Goal: Information Seeking & Learning: Learn about a topic

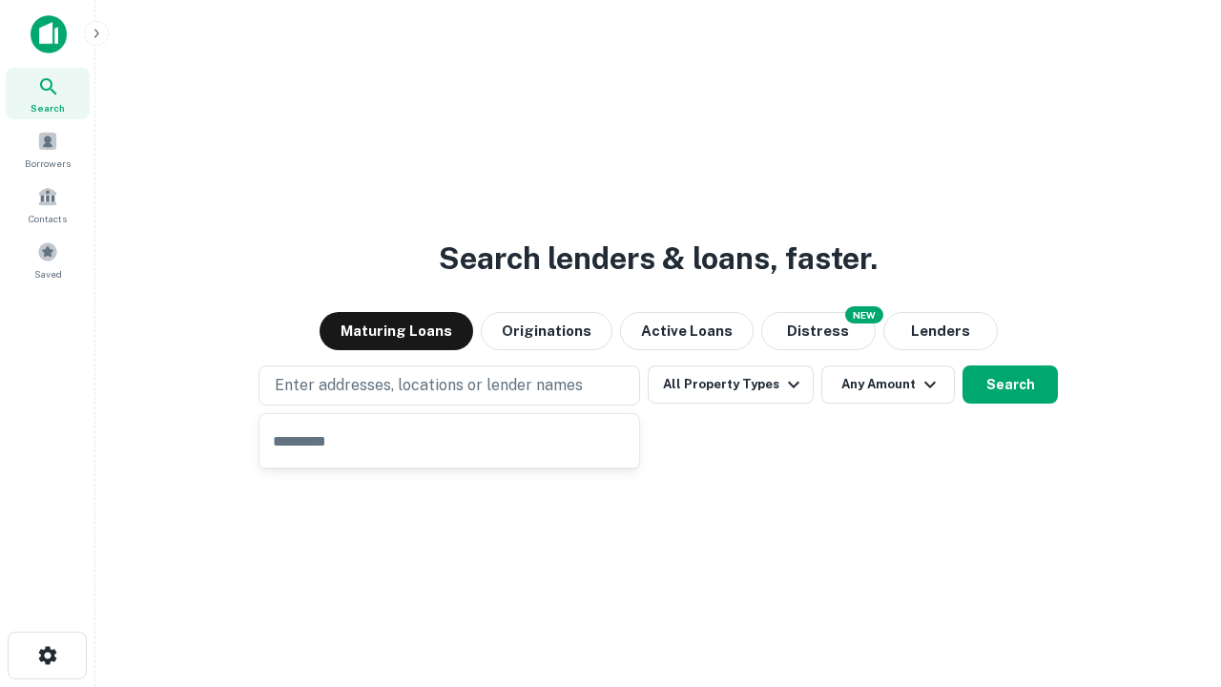
type input "**********"
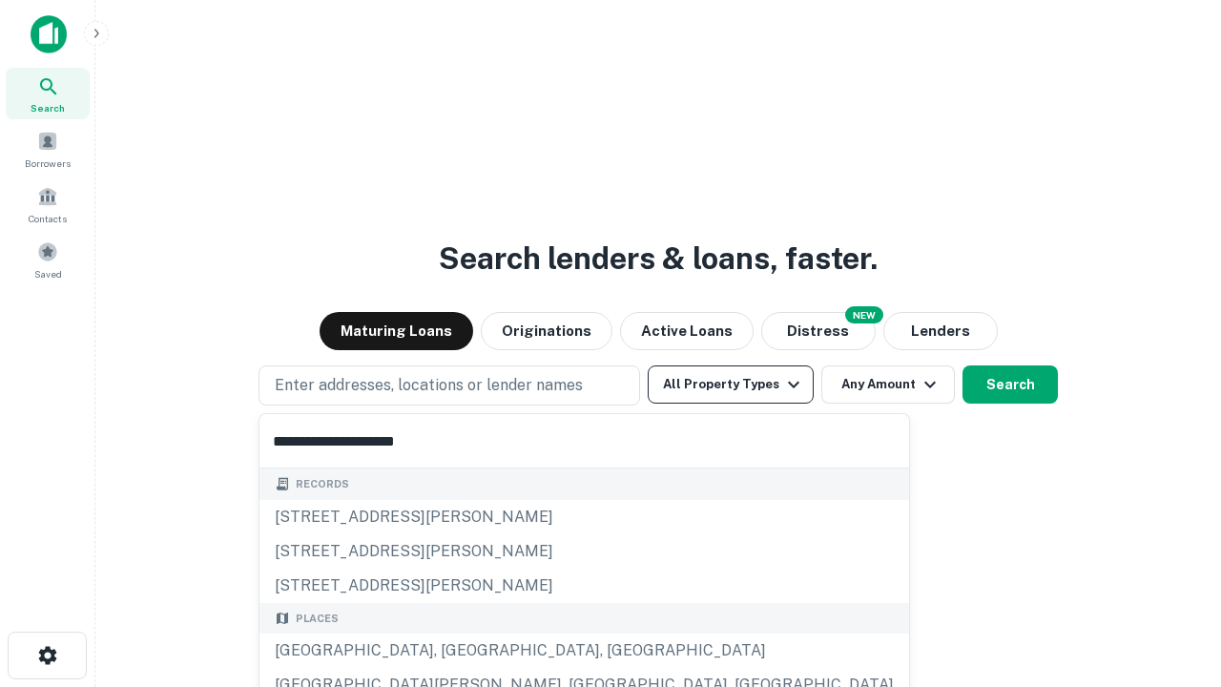
click at [456, 651] on div "[GEOGRAPHIC_DATA], [GEOGRAPHIC_DATA], [GEOGRAPHIC_DATA]" at bounding box center [585, 650] width 650 height 34
click at [731, 384] on button "All Property Types" at bounding box center [731, 384] width 166 height 38
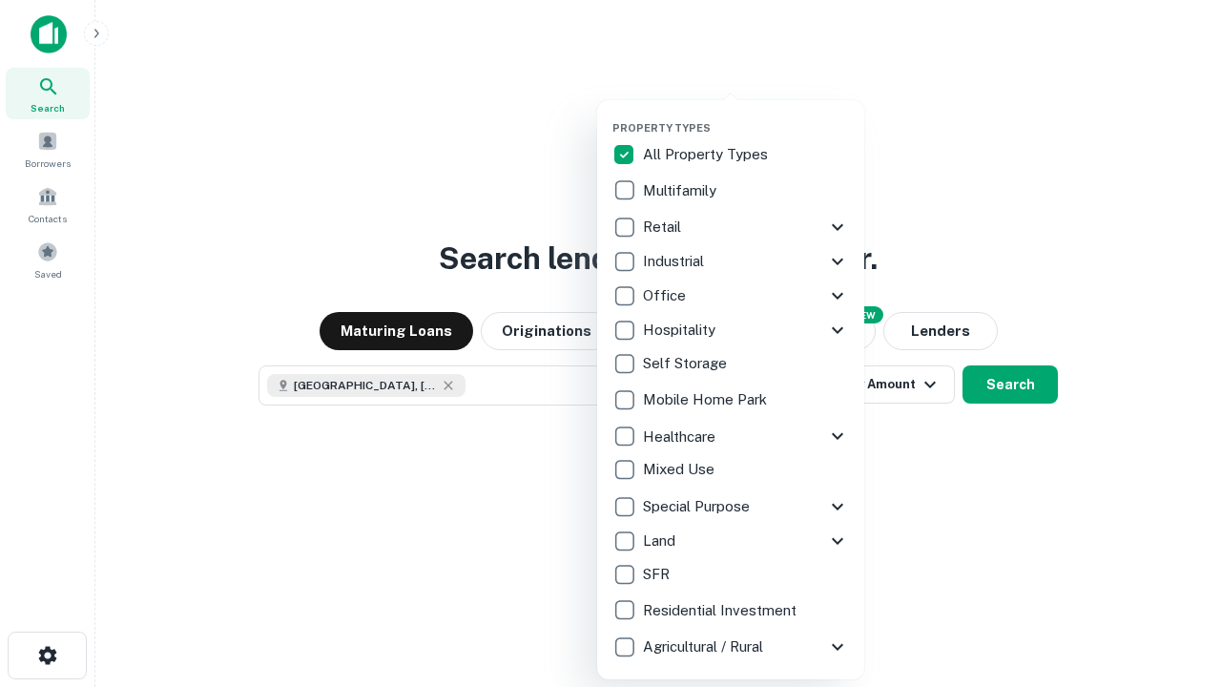
click at [746, 115] on button "button" at bounding box center [746, 115] width 267 height 1
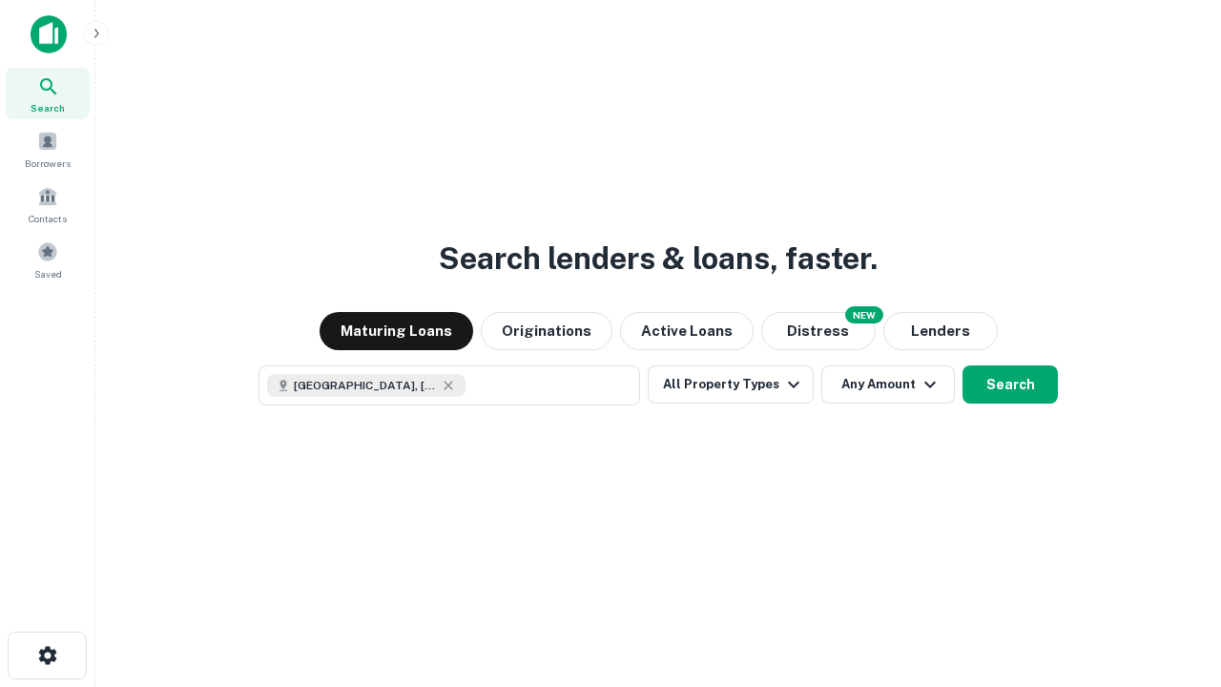
scroll to position [31, 0]
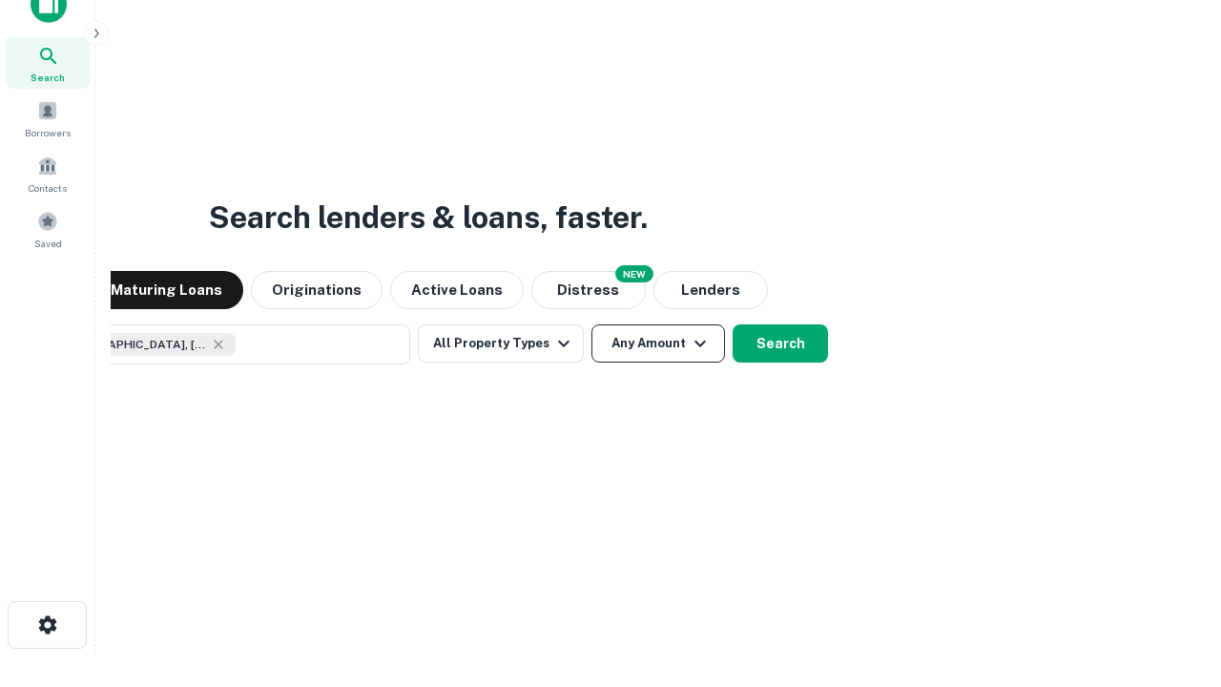
click at [592, 324] on button "Any Amount" at bounding box center [659, 343] width 134 height 38
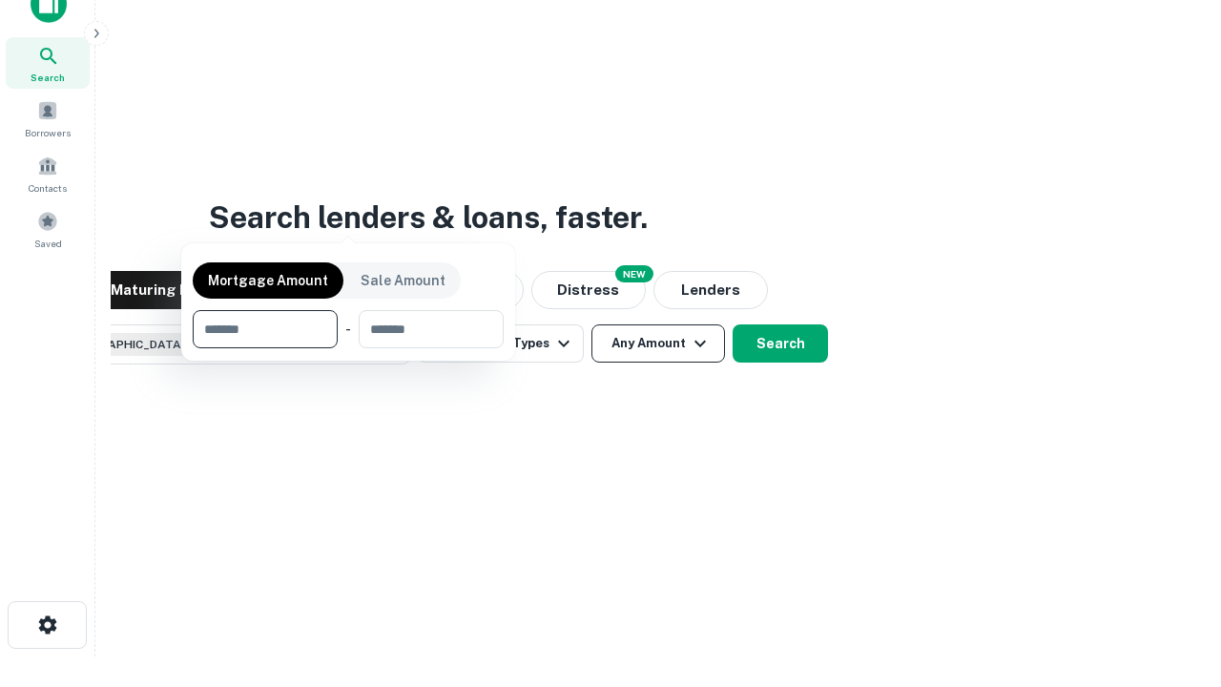
scroll to position [137, 540]
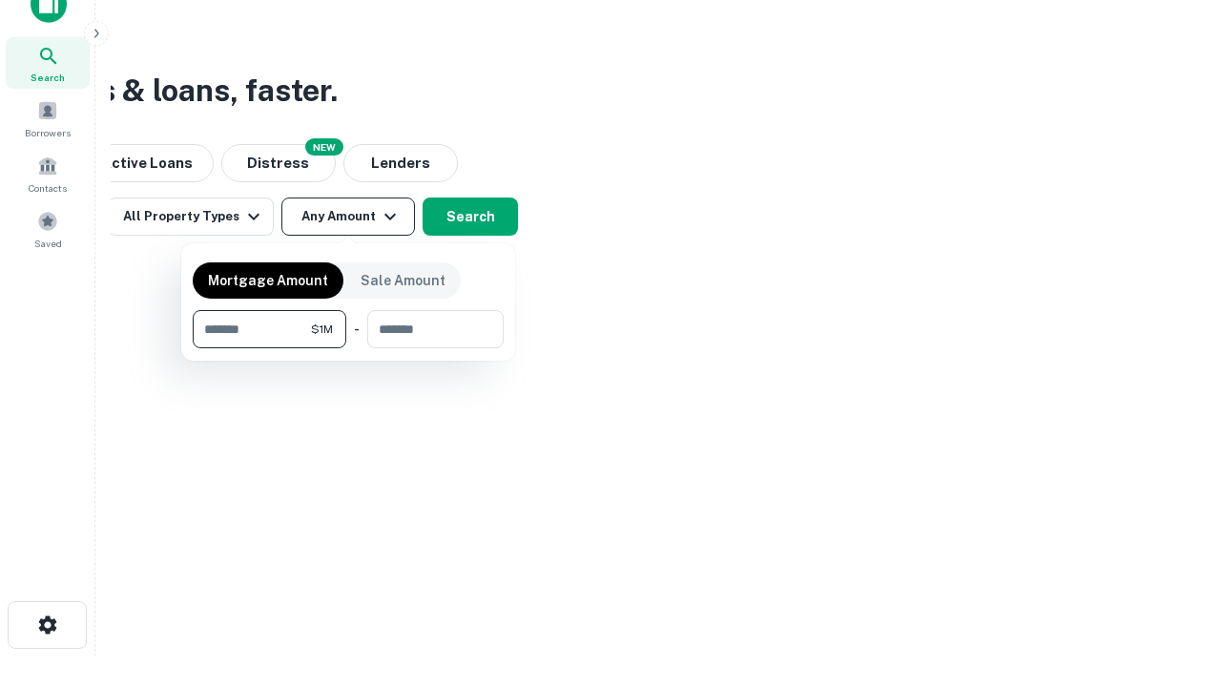
type input "*******"
click at [348, 348] on button "button" at bounding box center [348, 348] width 311 height 1
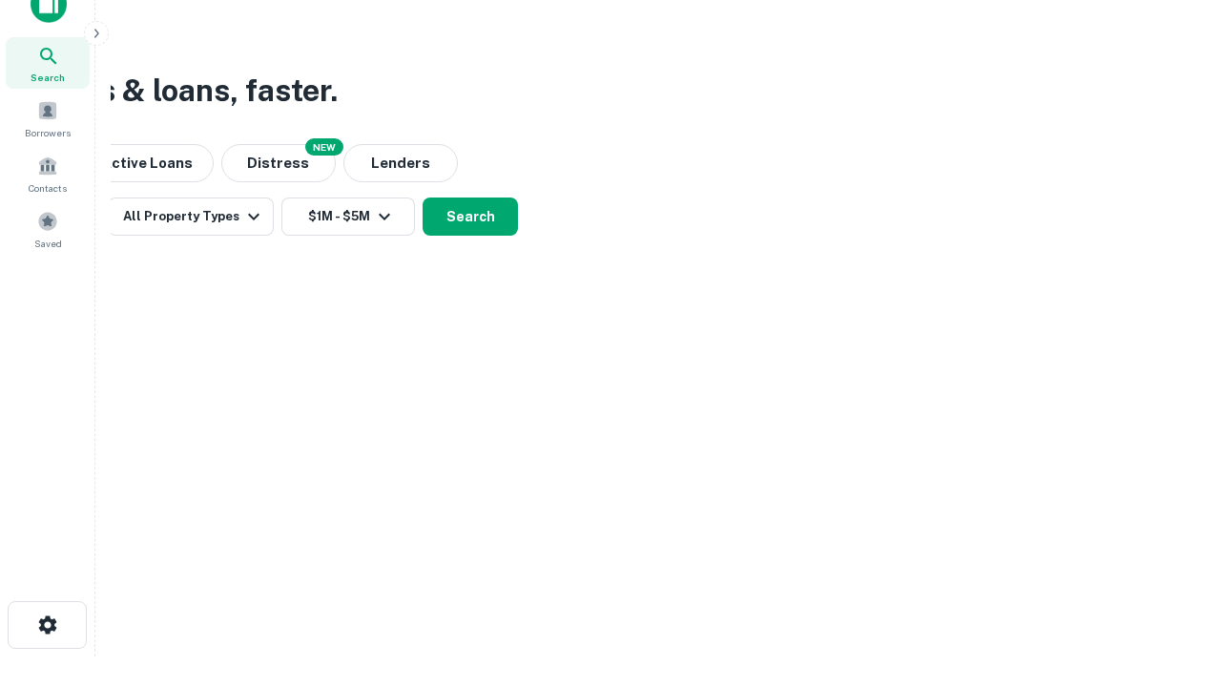
scroll to position [31, 0]
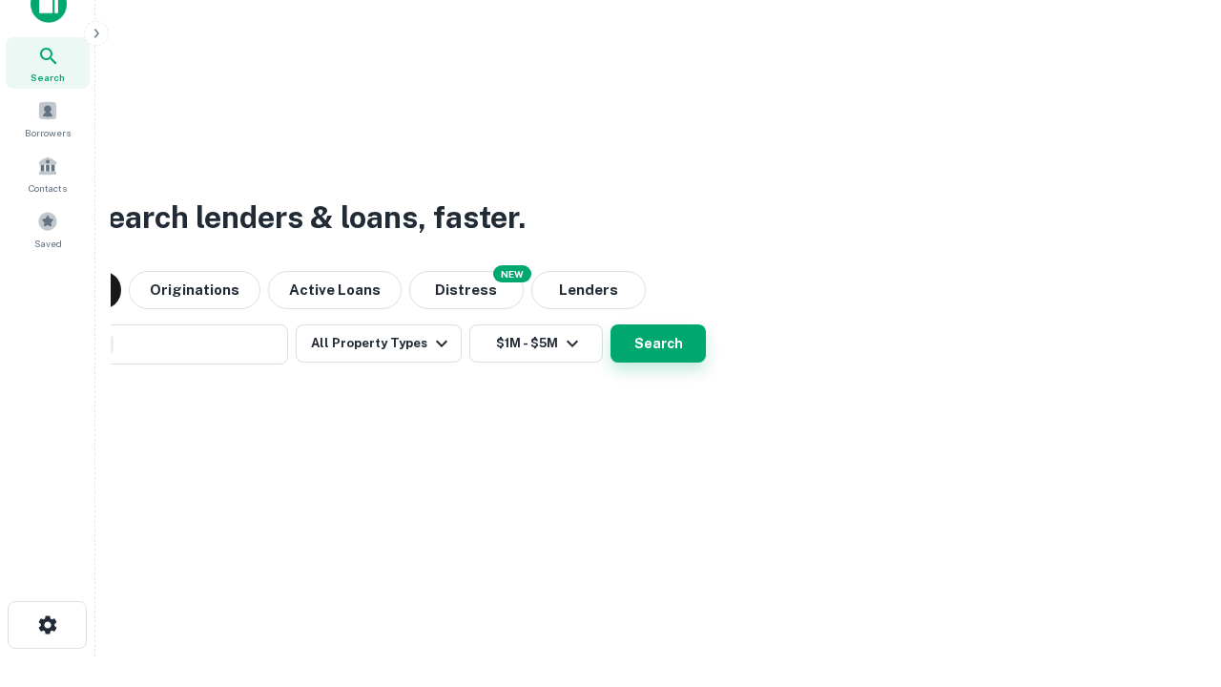
click at [611, 324] on button "Search" at bounding box center [658, 343] width 95 height 38
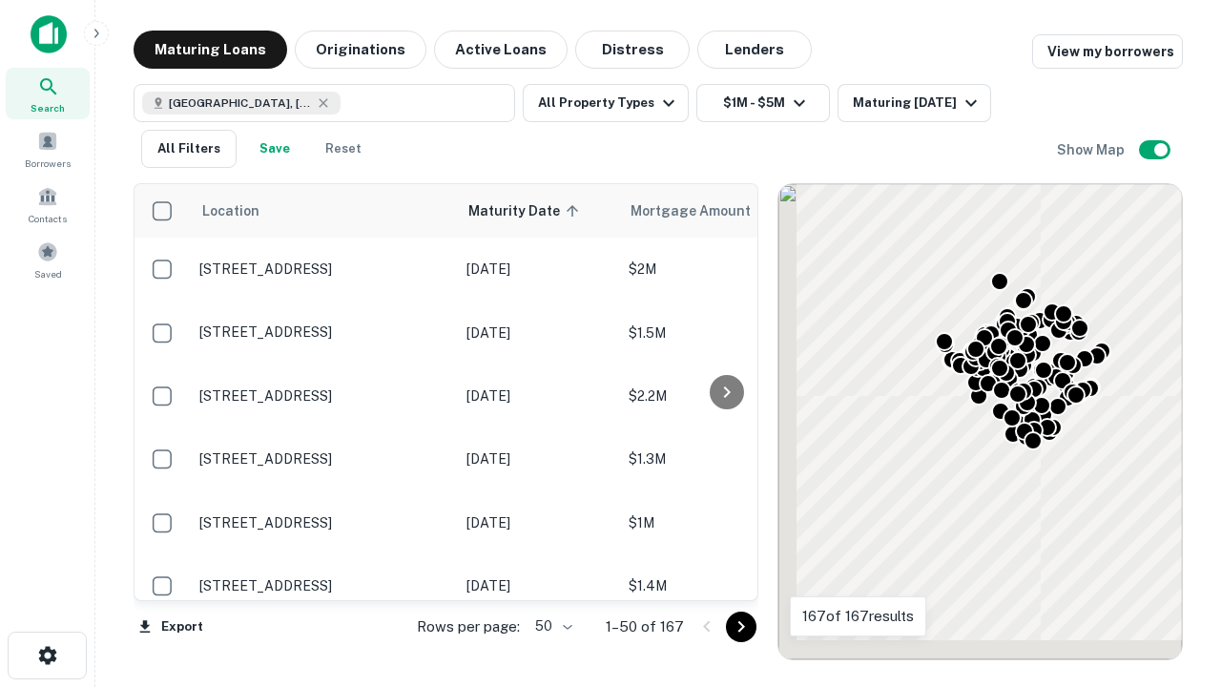
click at [550, 626] on body "Search Borrowers Contacts Saved Maturing Loans Originations Active Loans Distre…" at bounding box center [610, 343] width 1221 height 687
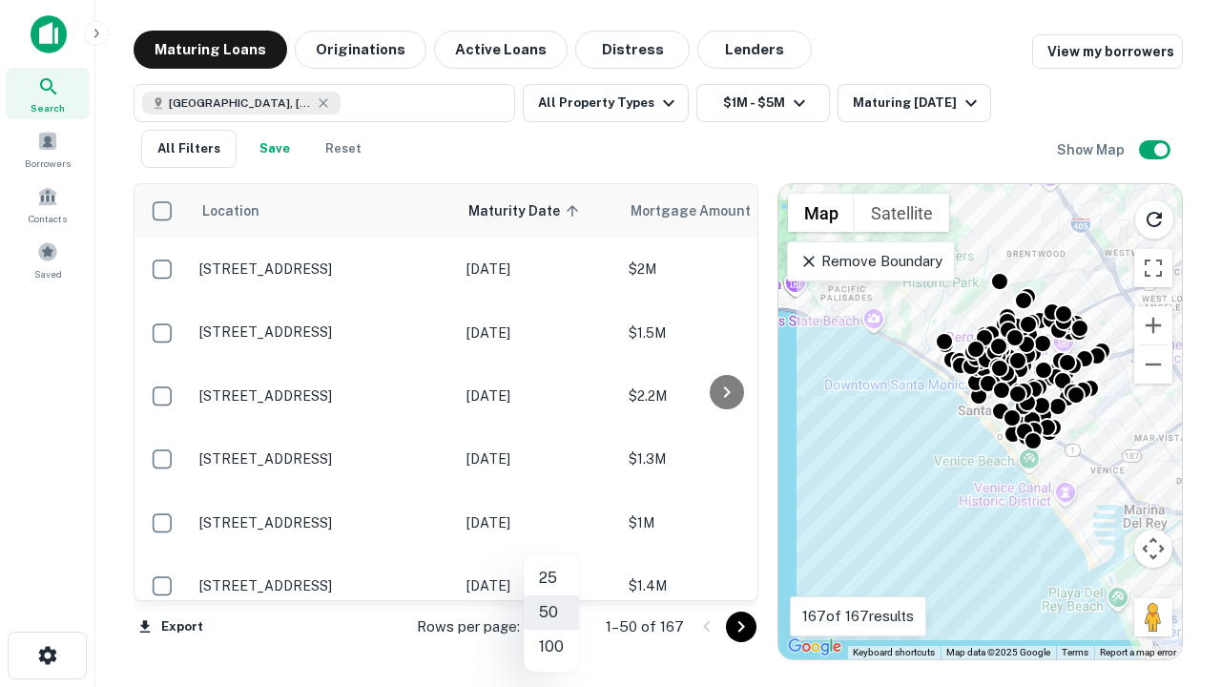
click at [551, 578] on li "25" at bounding box center [551, 578] width 55 height 34
